Goal: Information Seeking & Learning: Learn about a topic

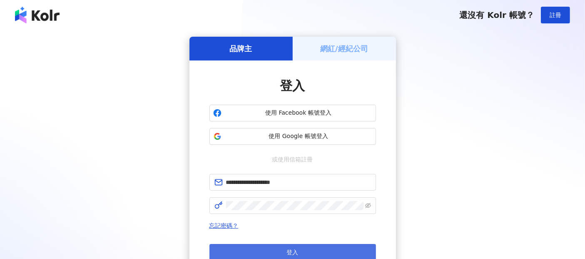
click at [288, 249] on span "登入" at bounding box center [293, 252] width 12 height 7
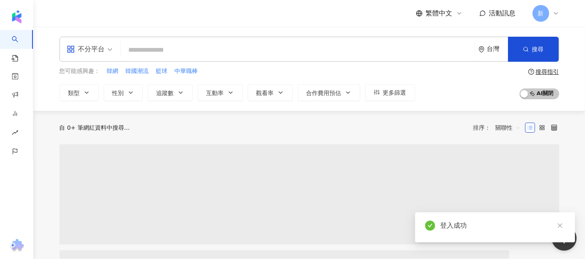
click at [168, 50] on input "search" at bounding box center [298, 50] width 348 height 16
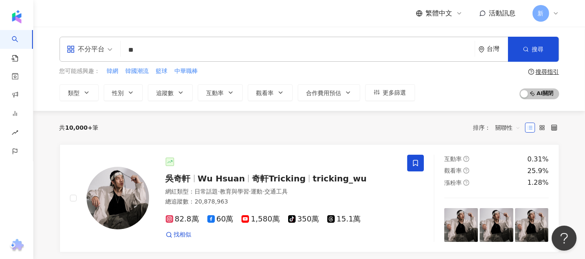
type input "*"
type input "**"
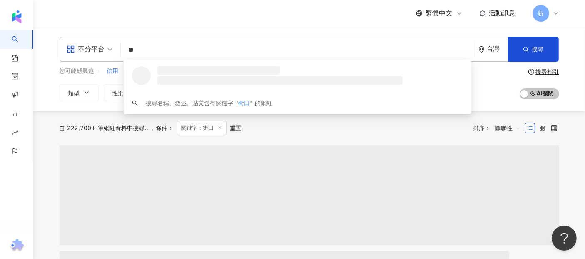
click at [168, 49] on input "**" at bounding box center [298, 50] width 348 height 16
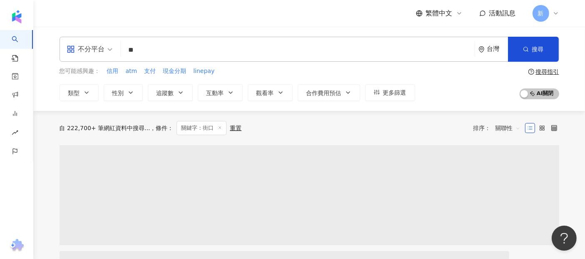
click at [45, 87] on div "不分平台 街口 ** 台灣 搜尋 1c8411f4-8898-45d5-b434-78cf503a495e 街口投信 4,084 追蹤者 Hsinchu JK…" at bounding box center [309, 69] width 533 height 64
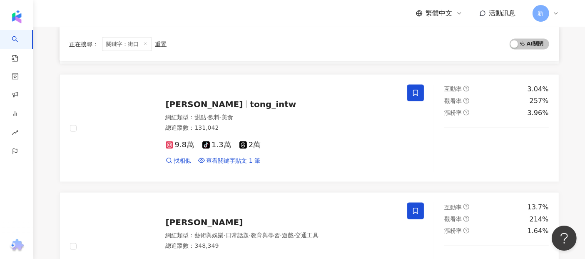
scroll to position [1435, 0]
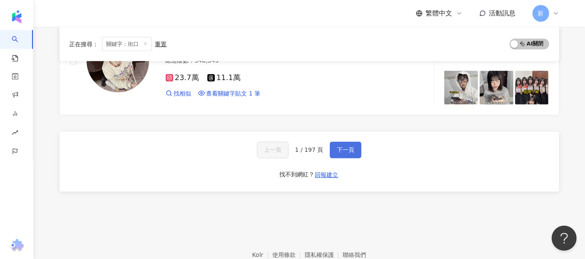
click at [350, 147] on span "下一頁" at bounding box center [346, 150] width 18 height 7
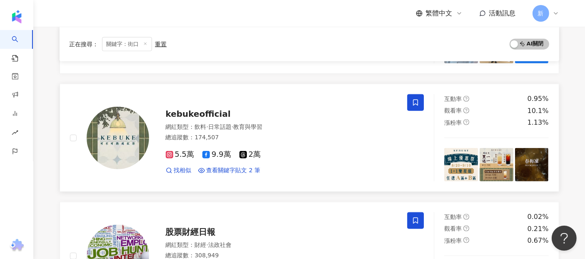
scroll to position [880, 0]
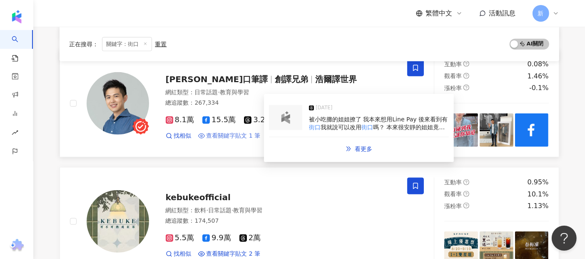
click at [223, 132] on span "查看關鍵字貼文 1 筆" at bounding box center [234, 136] width 54 height 8
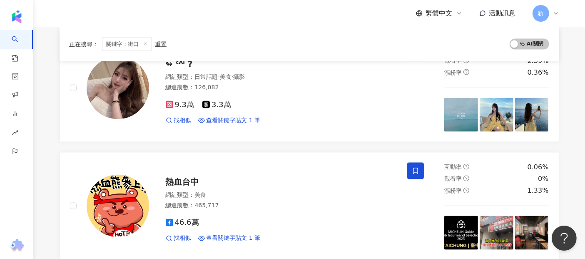
scroll to position [1435, 0]
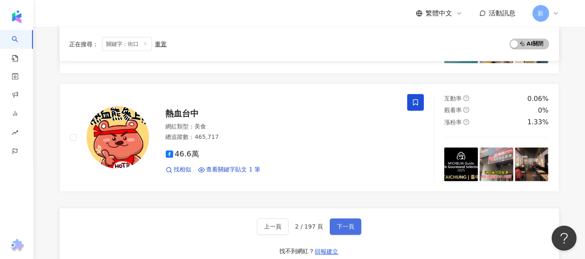
drag, startPoint x: 340, startPoint y: 217, endPoint x: 338, endPoint y: 213, distance: 4.8
click at [340, 223] on span "下一頁" at bounding box center [346, 226] width 18 height 7
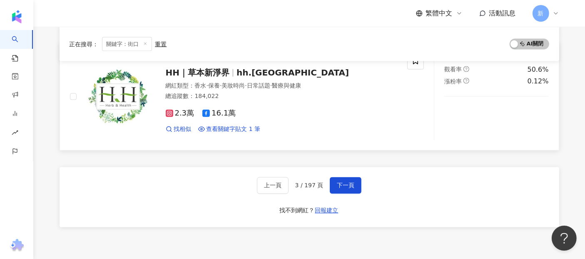
scroll to position [1457, 0]
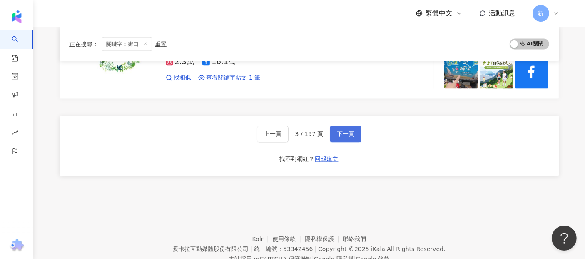
click at [340, 128] on button "下一頁" at bounding box center [346, 134] width 32 height 17
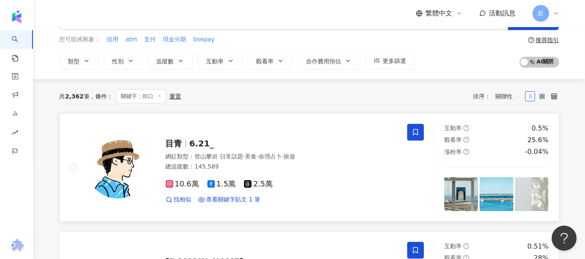
scroll to position [46, 0]
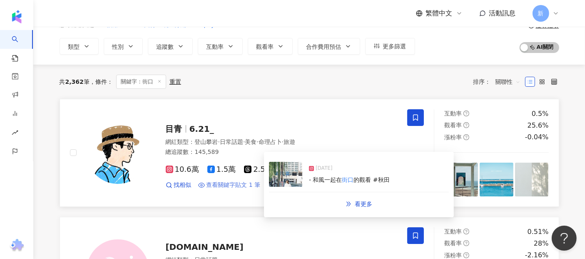
click at [238, 187] on span "查看關鍵字貼文 1 筆" at bounding box center [234, 185] width 54 height 8
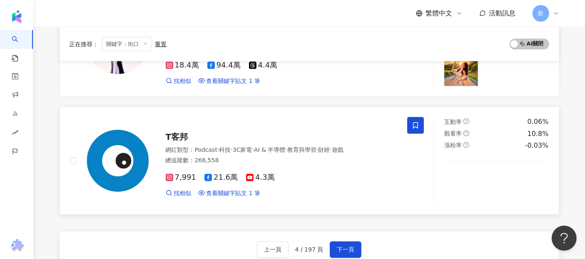
scroll to position [1343, 0]
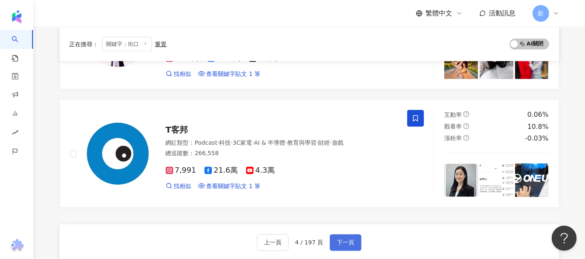
click at [360, 242] on button "下一頁" at bounding box center [346, 242] width 32 height 17
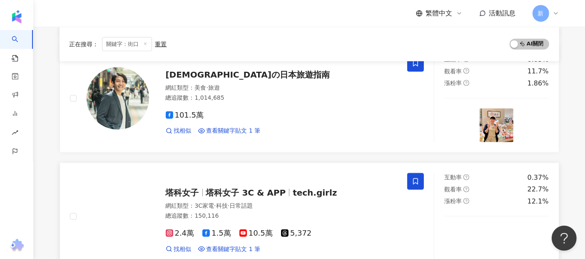
scroll to position [972, 0]
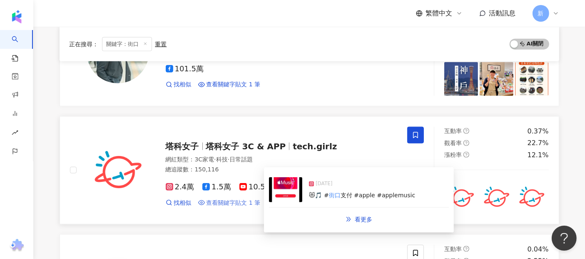
click at [252, 199] on span "查看關鍵字貼文 1 筆" at bounding box center [234, 203] width 54 height 8
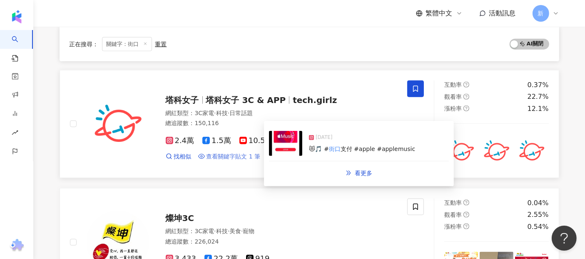
click at [240, 154] on span "查看關鍵字貼文 1 筆" at bounding box center [234, 157] width 54 height 8
click at [283, 144] on img at bounding box center [285, 143] width 33 height 25
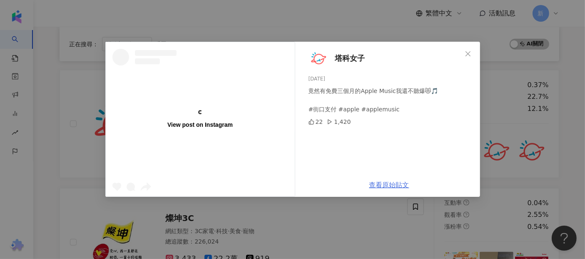
click at [389, 188] on link "查看原始貼文" at bounding box center [390, 185] width 40 height 8
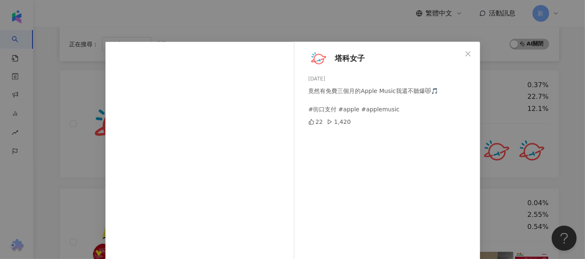
click at [51, 119] on div "塔科女子 2025/6/12 竟然有免費三個月的Apple Music我還不聽爆😻🎵 #街口支付 #apple #applemusic 22 1,420 查看…" at bounding box center [292, 129] width 585 height 259
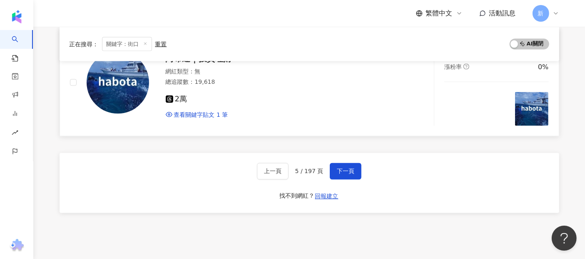
scroll to position [1384, 0]
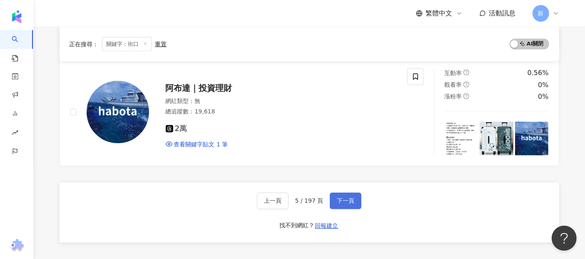
click at [340, 198] on span "下一頁" at bounding box center [346, 201] width 18 height 7
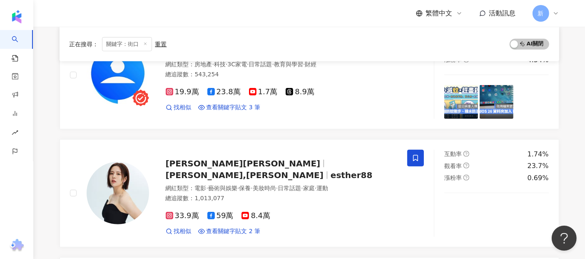
scroll to position [1408, 0]
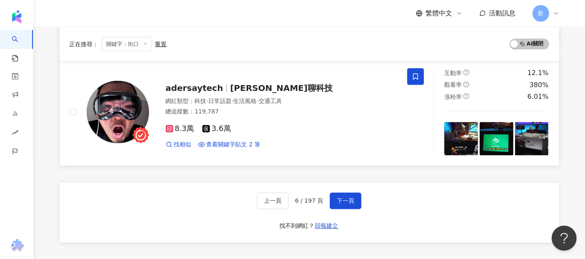
click at [224, 147] on div "adersaytech Ted聊科技 網紅類型 ： 科技 · 日常話題 · 生活風格 · 交通工具 總追蹤數 ： 119,787 8.3萬 3.6萬 找相似 …" at bounding box center [239, 111] width 338 height 87
click at [237, 140] on span "查看關鍵字貼文 2 筆" at bounding box center [234, 144] width 54 height 8
click at [263, 102] on div "網紅類型 ： 科技 · 日常話題 · 生活風格 · 交通工具 總追蹤數 ： 119,787" at bounding box center [282, 107] width 232 height 20
click at [347, 198] on span "下一頁" at bounding box center [346, 201] width 18 height 7
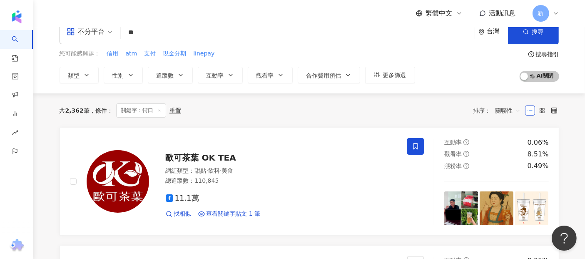
scroll to position [0, 0]
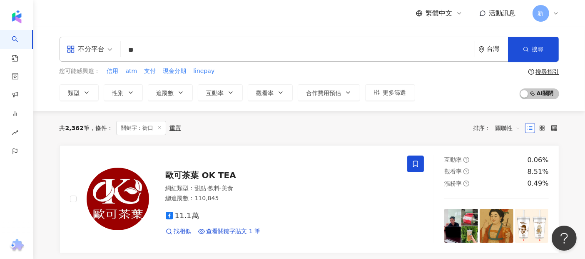
click at [97, 50] on div "不分平台" at bounding box center [86, 49] width 38 height 13
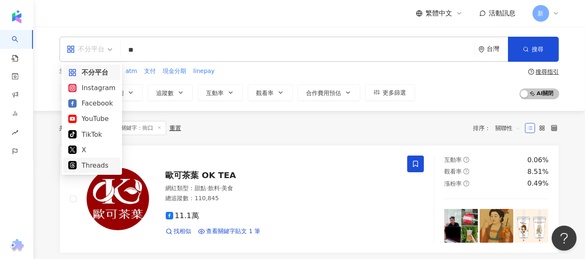
click at [107, 161] on div "Threads" at bounding box center [91, 165] width 47 height 10
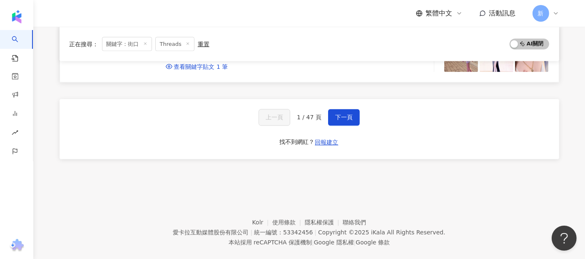
scroll to position [1477, 0]
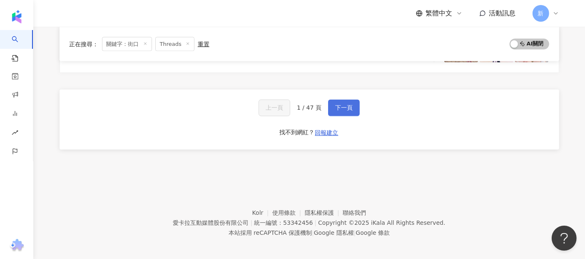
click at [330, 106] on button "下一頁" at bounding box center [344, 108] width 32 height 17
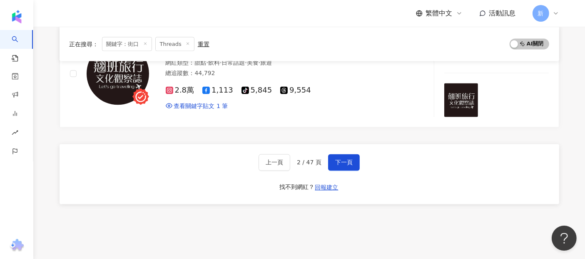
scroll to position [1431, 0]
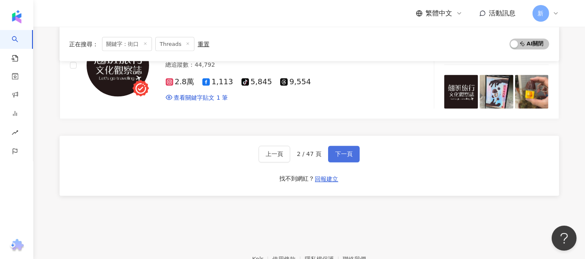
click at [339, 151] on span "下一頁" at bounding box center [344, 154] width 18 height 7
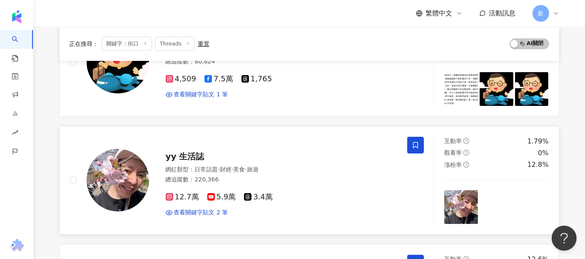
scroll to position [134, 0]
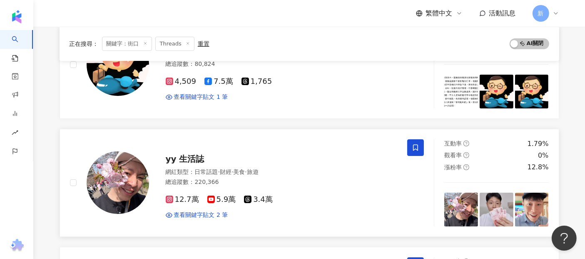
click at [184, 176] on div "網紅類型 ： 日常話題 · 財經 · 美食 · 旅遊 總追蹤數 ： 220,366" at bounding box center [282, 178] width 232 height 20
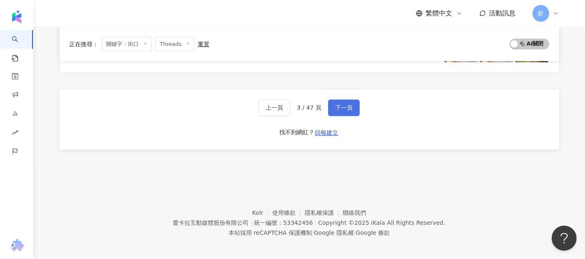
click at [345, 100] on button "下一頁" at bounding box center [344, 108] width 32 height 17
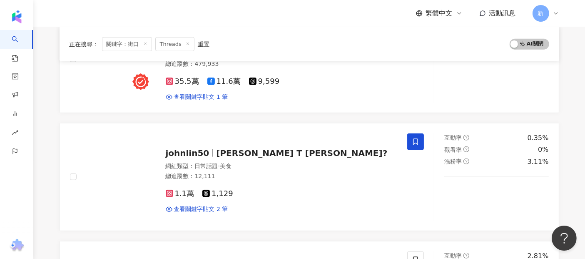
scroll to position [505, 0]
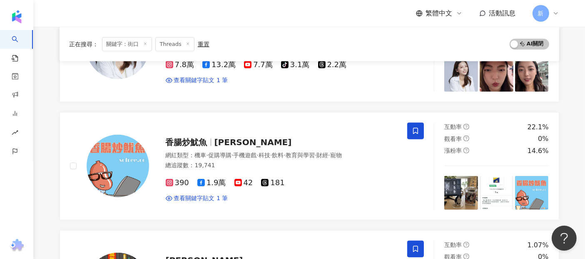
click at [143, 43] on icon at bounding box center [145, 43] width 4 height 4
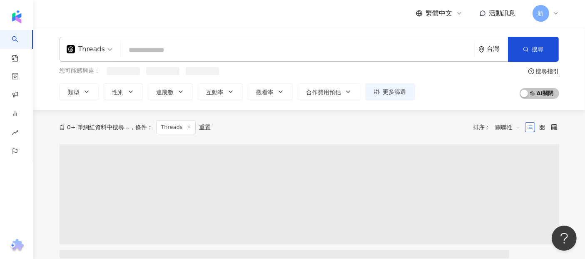
click at [110, 53] on div "Threads" at bounding box center [89, 49] width 55 height 24
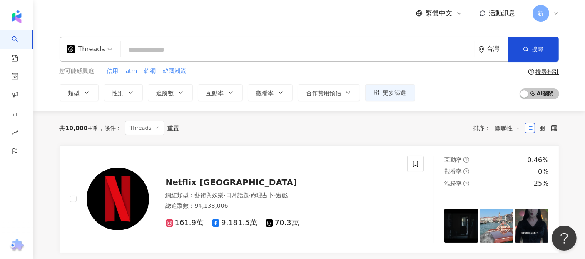
click at [232, 116] on div "共 10,000+ 筆 條件 ： Threads 重置 排序： 關聯性" at bounding box center [310, 128] width 500 height 34
click at [145, 48] on input "search" at bounding box center [298, 50] width 348 height 16
click at [91, 96] on button "類型" at bounding box center [79, 92] width 39 height 17
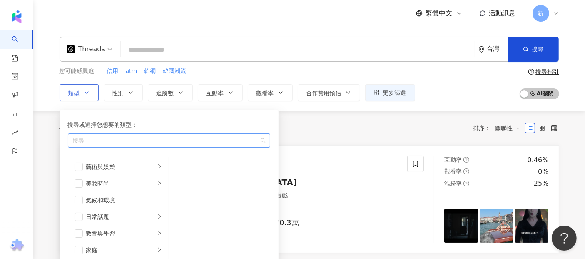
click at [119, 140] on div "button" at bounding box center [165, 140] width 190 height 6
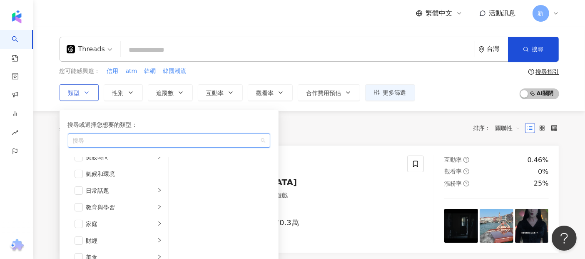
scroll to position [46, 0]
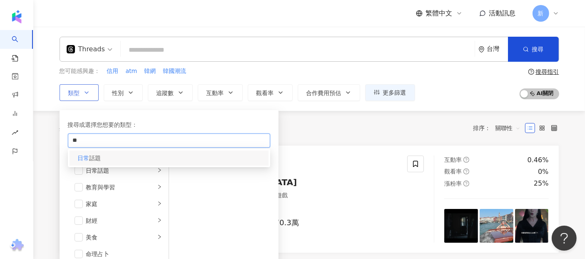
type input "**"
click at [117, 155] on div "日常 話題" at bounding box center [169, 157] width 199 height 15
click at [129, 141] on div "日常話題" at bounding box center [165, 140] width 190 height 8
type input "**"
click at [132, 161] on div "財經" at bounding box center [169, 157] width 199 height 15
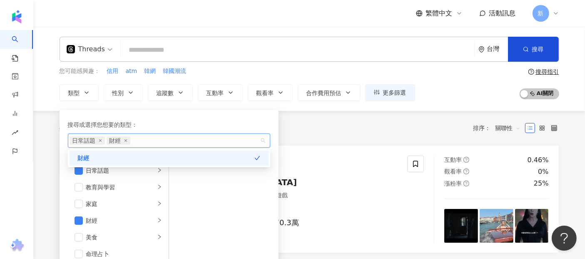
click at [330, 136] on div "共 10,000+ 筆 條件 ： Threads 重置 排序： 關聯性" at bounding box center [310, 128] width 500 height 34
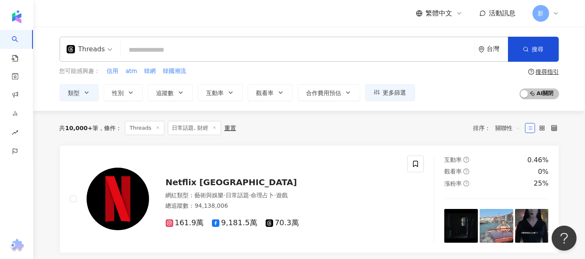
click at [156, 129] on span at bounding box center [158, 128] width 4 height 5
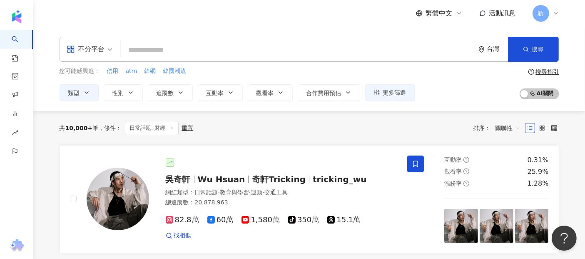
click at [158, 126] on span "日常話題, 財經" at bounding box center [151, 128] width 53 height 14
click at [85, 95] on icon "button" at bounding box center [86, 92] width 7 height 7
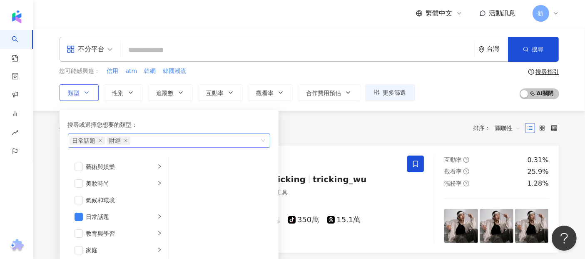
click at [131, 141] on div "日常話題 財經" at bounding box center [165, 140] width 190 height 8
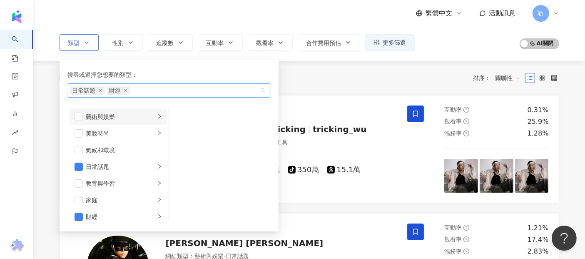
scroll to position [46, 0]
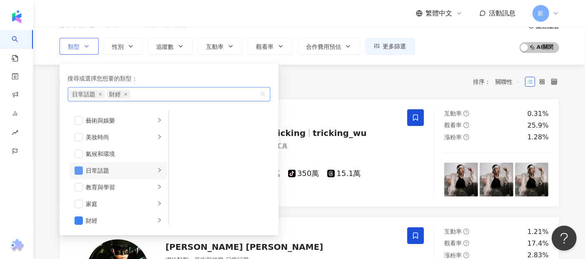
click at [82, 167] on span "button" at bounding box center [79, 170] width 8 height 8
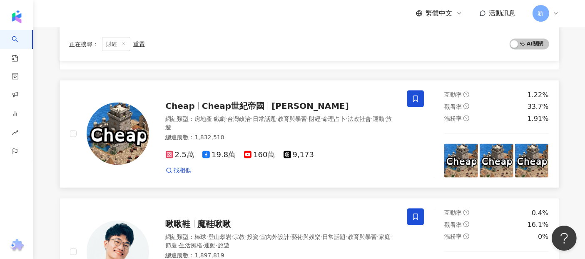
scroll to position [1343, 0]
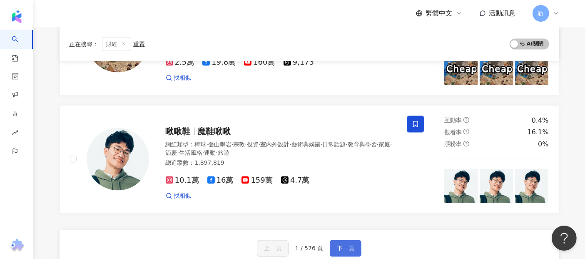
click at [355, 240] on button "下一頁" at bounding box center [346, 248] width 32 height 17
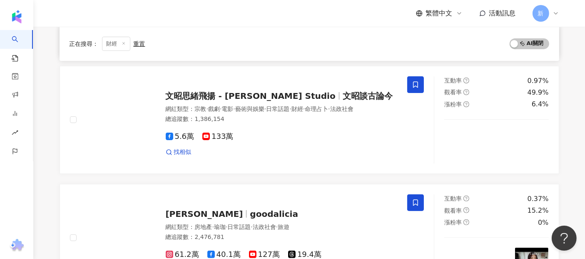
scroll to position [297, 0]
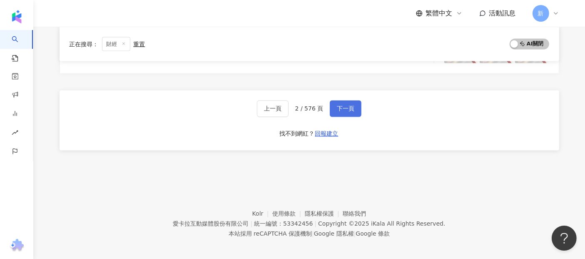
click at [352, 106] on span "下一頁" at bounding box center [346, 108] width 18 height 7
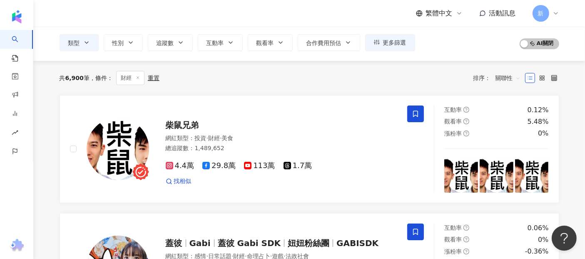
scroll to position [0, 0]
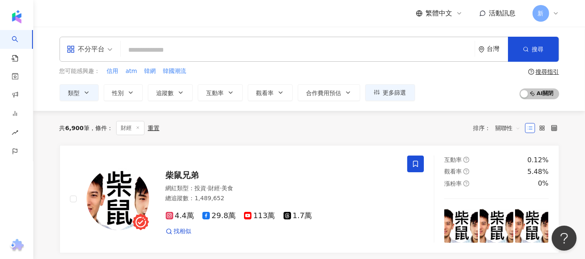
click at [152, 53] on input "search" at bounding box center [298, 50] width 348 height 16
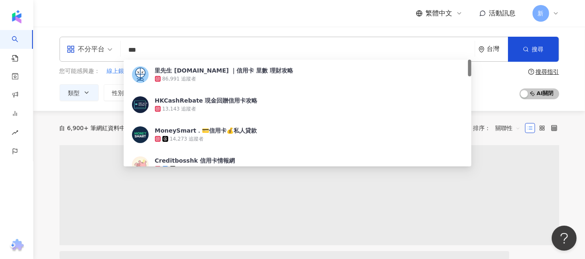
type input "***"
click at [40, 90] on div "不分平台 *** 台灣 搜尋 9b853c47-4f78-4480-ac33-8c3ad2ef5b62 里先生 MrMiles.hk ｜信用卡 里數 理財攻略…" at bounding box center [309, 69] width 552 height 84
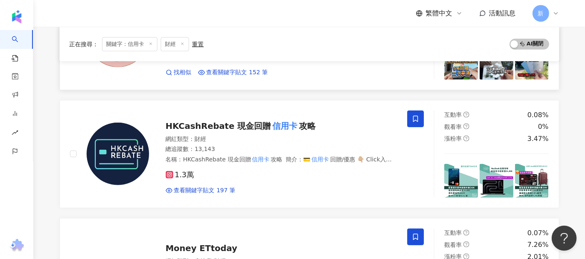
scroll to position [408, 0]
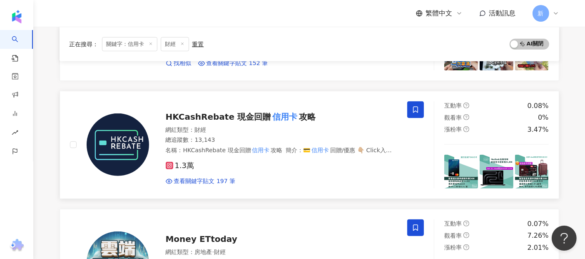
click at [181, 147] on span "名稱 ： HKCashRebate 現金回贈 信用卡 攻略" at bounding box center [224, 150] width 117 height 7
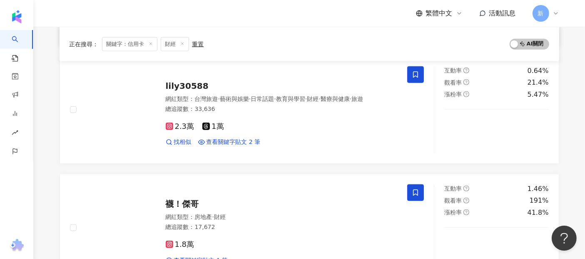
scroll to position [917, 0]
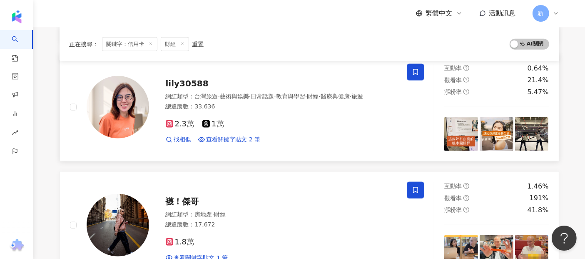
click at [470, 127] on img at bounding box center [462, 134] width 34 height 34
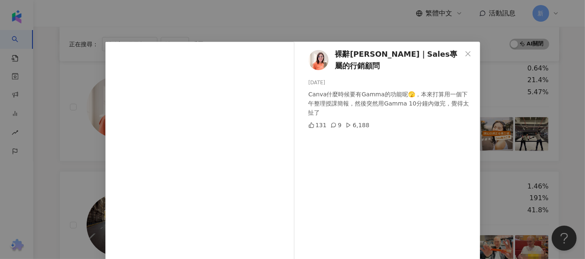
click at [549, 146] on div "裸辭莉莉｜Sales專屬的行銷顧問 2025/8/20 Canva什麼時候要有Gamma的功能呢🫣，本來打算用一個下午整理授課簡報，然後突然用Gamma 10…" at bounding box center [292, 129] width 585 height 259
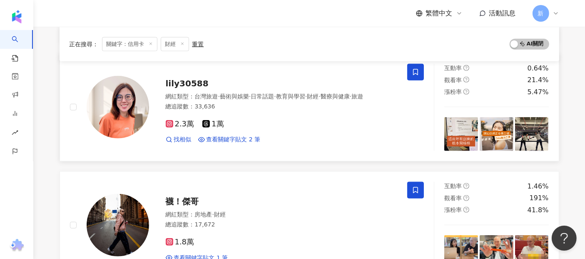
click at [497, 132] on img at bounding box center [497, 134] width 34 height 34
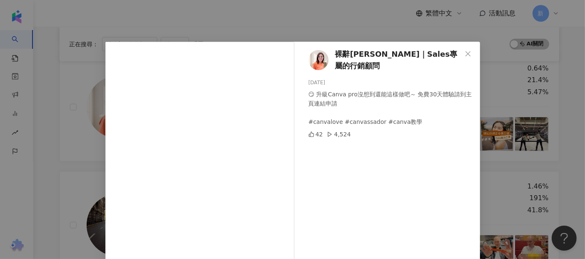
click at [553, 132] on div "裸辭莉莉｜Sales專屬的行銷顧問 2025/8/1 😏 升級Canva pro沒想到還能這樣做吧～ 免費30天體驗請到主頁連結申請 #canvalove #…" at bounding box center [292, 129] width 585 height 259
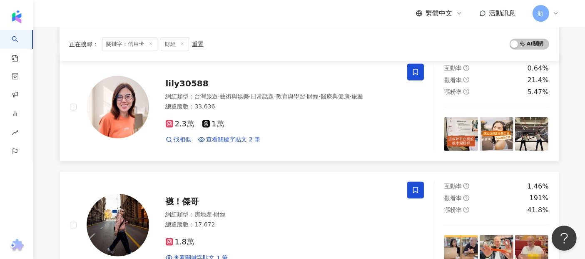
scroll to position [1010, 0]
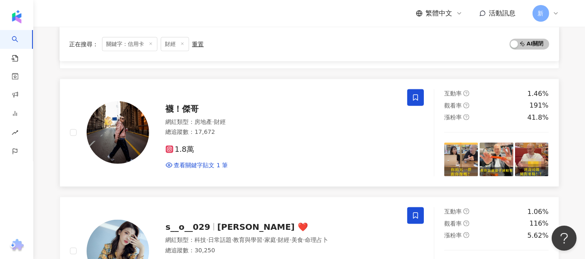
click at [136, 117] on img at bounding box center [118, 132] width 63 height 63
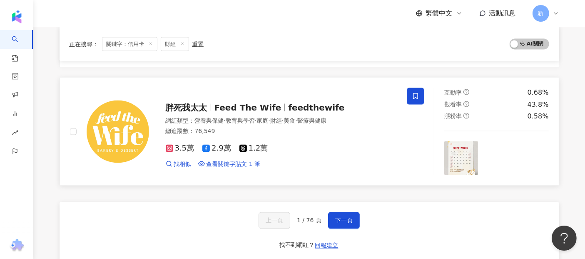
scroll to position [1380, 0]
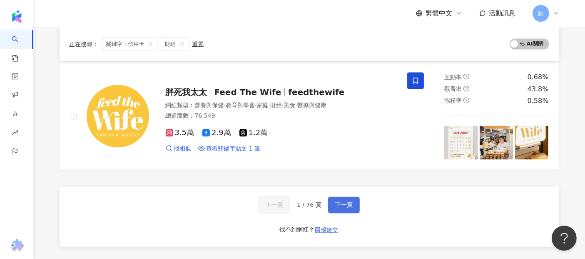
click at [340, 202] on span "下一頁" at bounding box center [344, 205] width 18 height 7
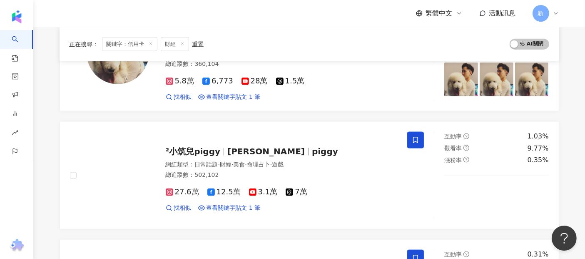
scroll to position [1102, 0]
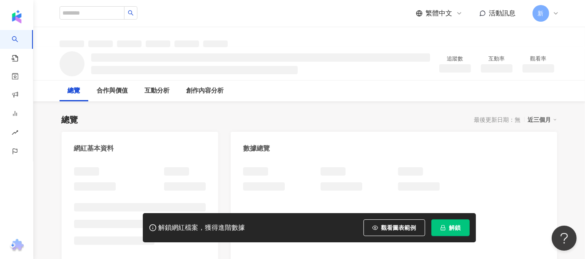
click at [441, 231] on button "解鎖" at bounding box center [451, 227] width 38 height 17
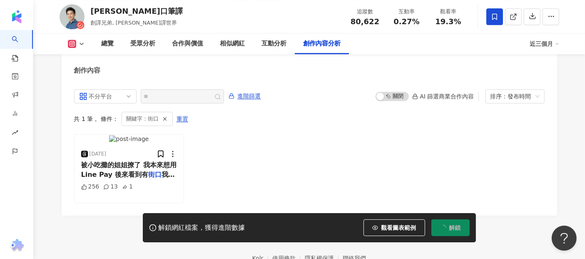
scroll to position [2552, 0]
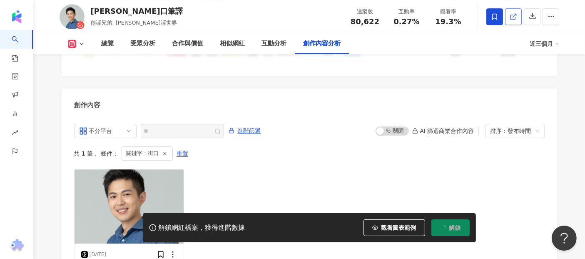
click at [510, 13] on icon at bounding box center [514, 17] width 8 height 8
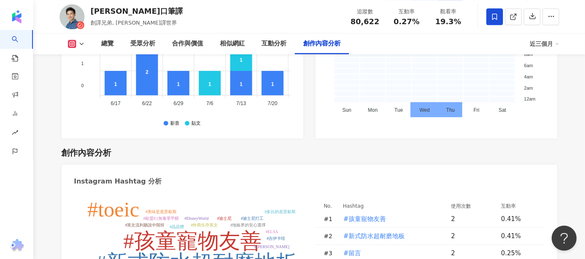
scroll to position [2561, 0]
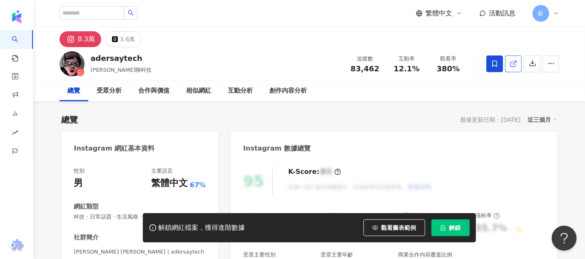
click at [511, 65] on icon at bounding box center [514, 64] width 8 height 8
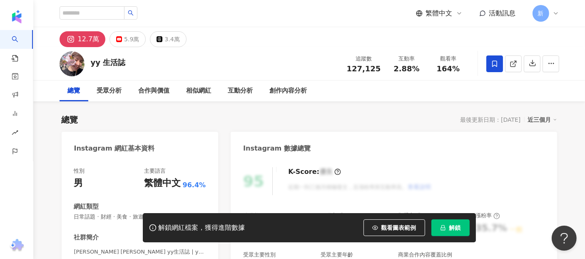
click at [439, 226] on button "解鎖" at bounding box center [451, 227] width 38 height 17
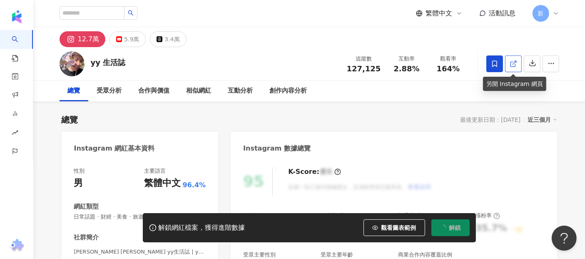
click at [510, 60] on icon at bounding box center [514, 64] width 8 height 8
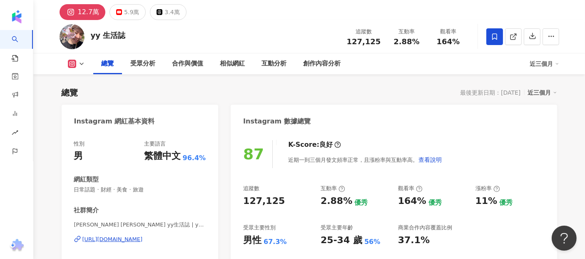
scroll to position [46, 0]
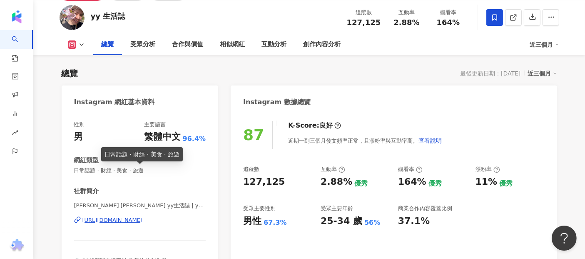
click at [98, 171] on span "日常話題 · 財經 · 美食 · 旅遊" at bounding box center [140, 171] width 132 height 8
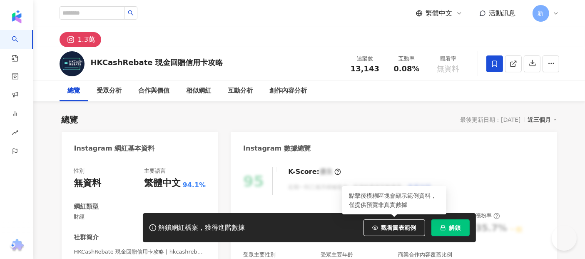
click at [512, 64] on icon at bounding box center [514, 64] width 8 height 8
